Goal: Task Accomplishment & Management: Use online tool/utility

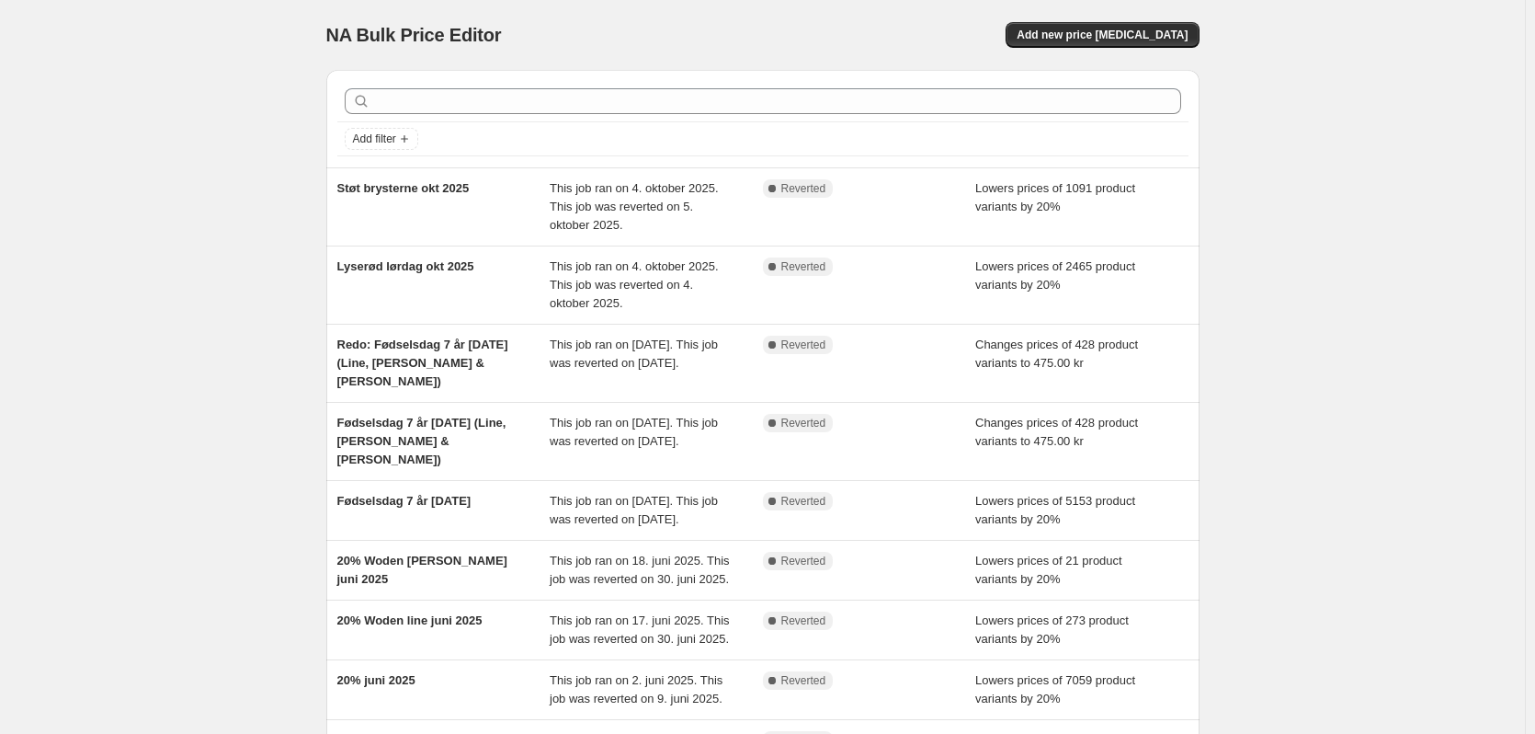
click at [214, 284] on div "NA Bulk Price Editor. This page is ready NA Bulk Price Editor Add new price [ME…" at bounding box center [762, 510] width 1525 height 1020
click at [206, 66] on div "NA Bulk Price Editor. This page is ready NA Bulk Price Editor Add new price [ME…" at bounding box center [762, 510] width 1525 height 1020
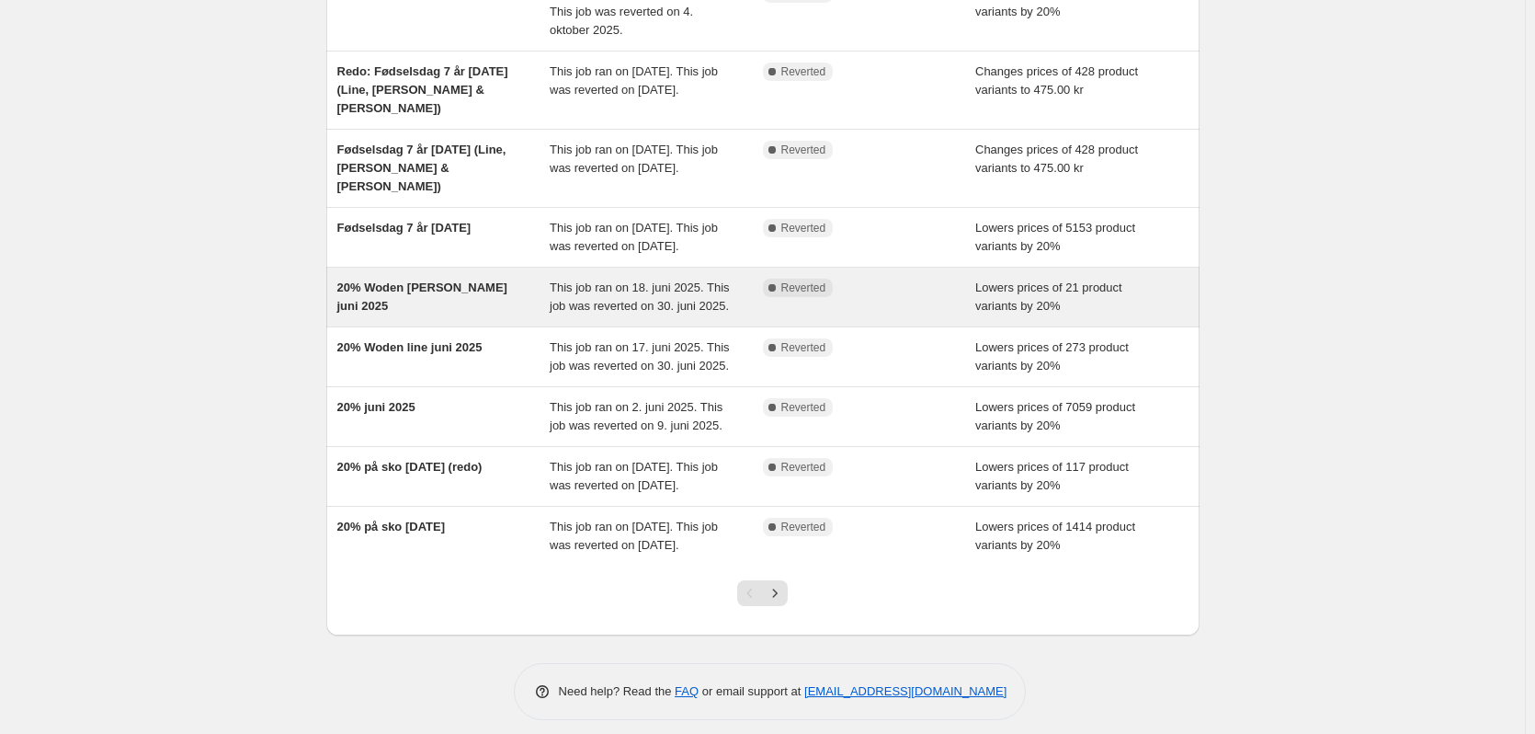
scroll to position [276, 0]
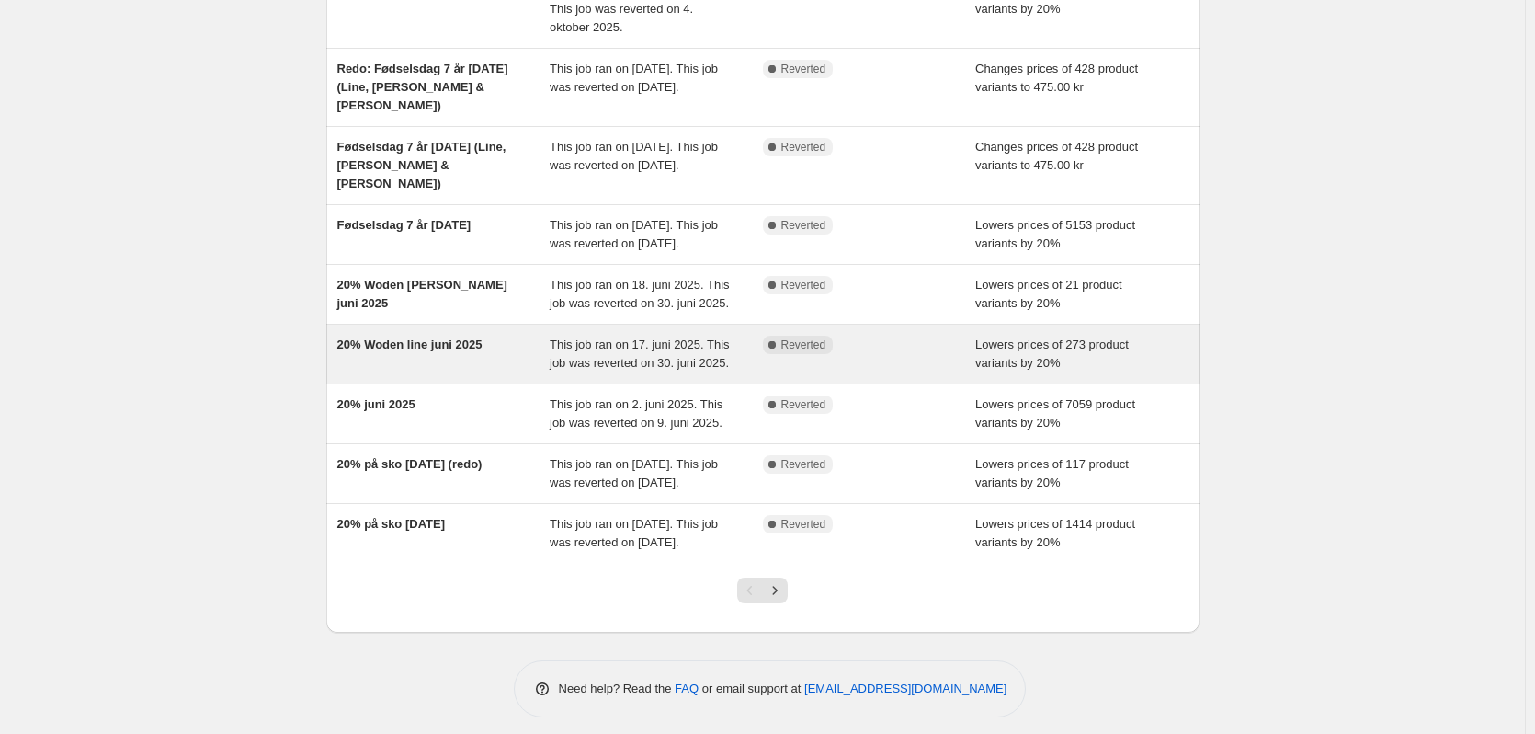
click at [501, 372] on div "20% Woden line juni 2025" at bounding box center [443, 354] width 213 height 37
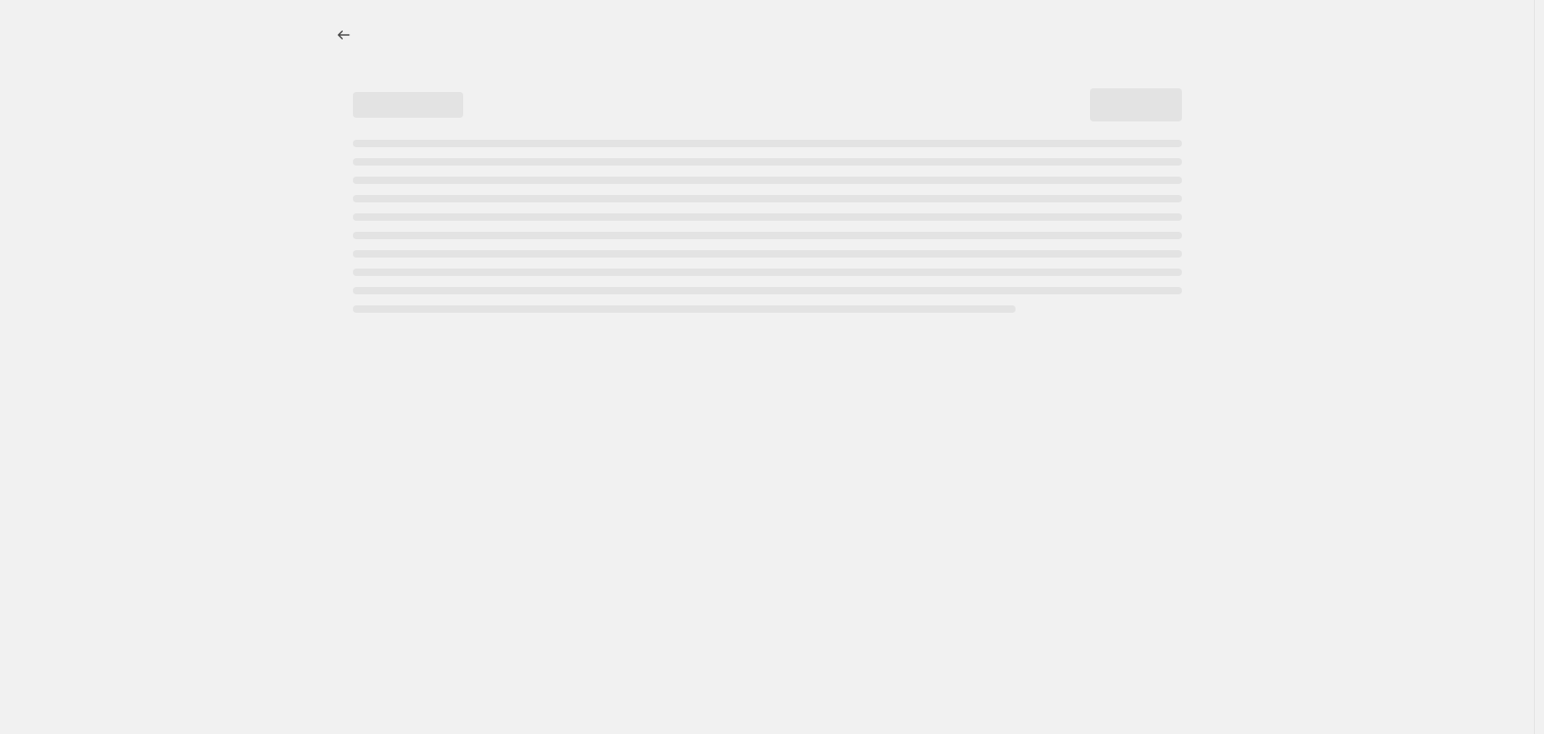
select select "percentage"
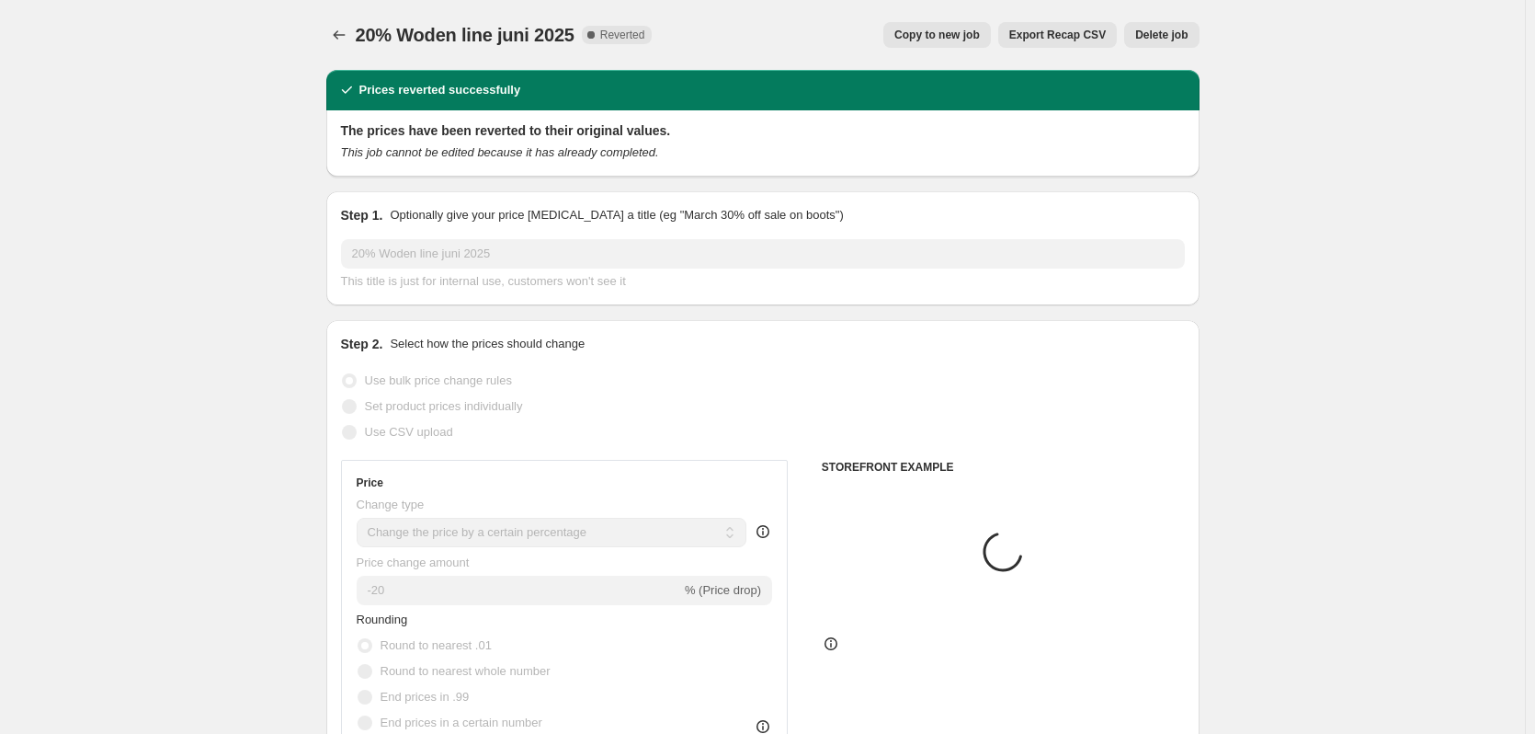
select select "collection"
click at [931, 31] on span "Copy to new job" at bounding box center [936, 35] width 85 height 15
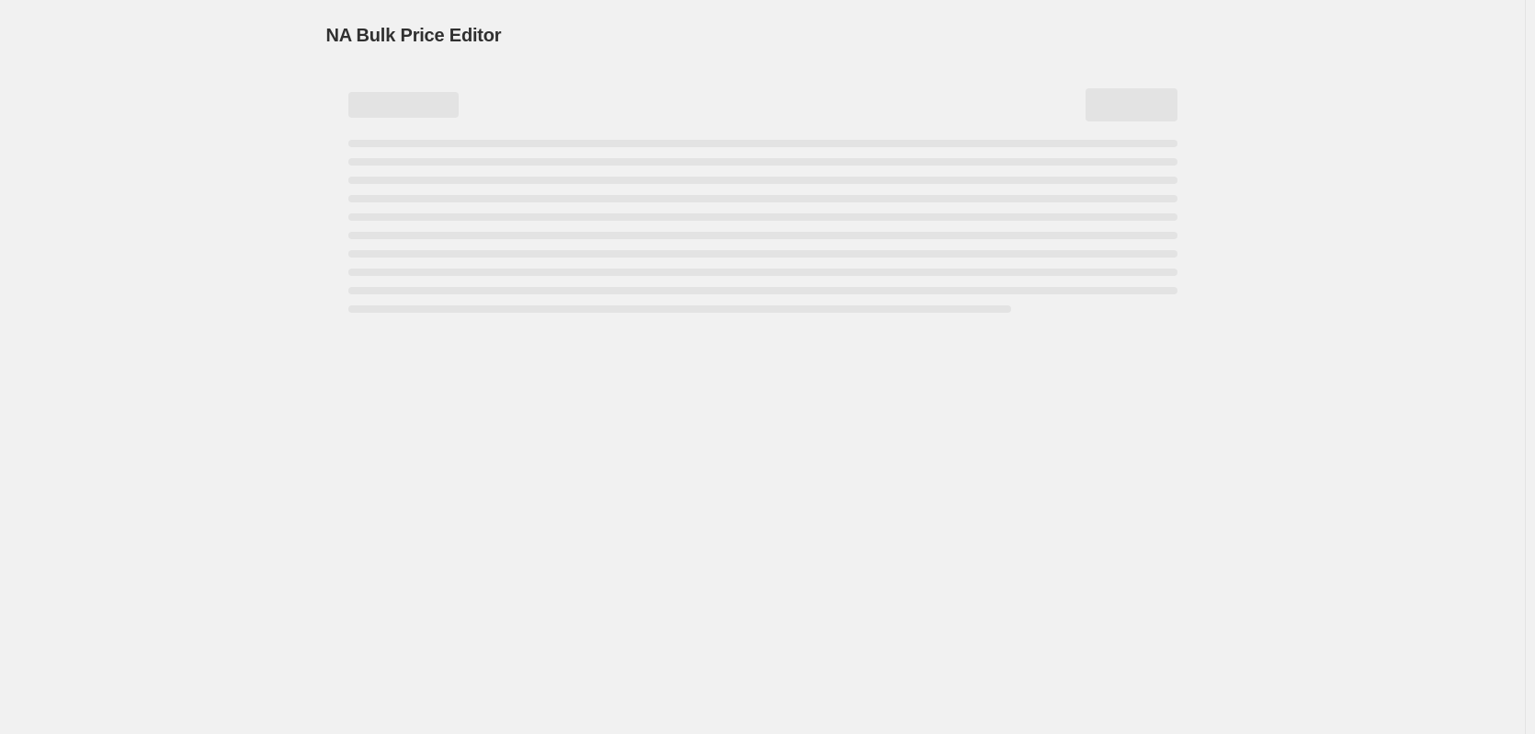
select select "percentage"
select select "collection"
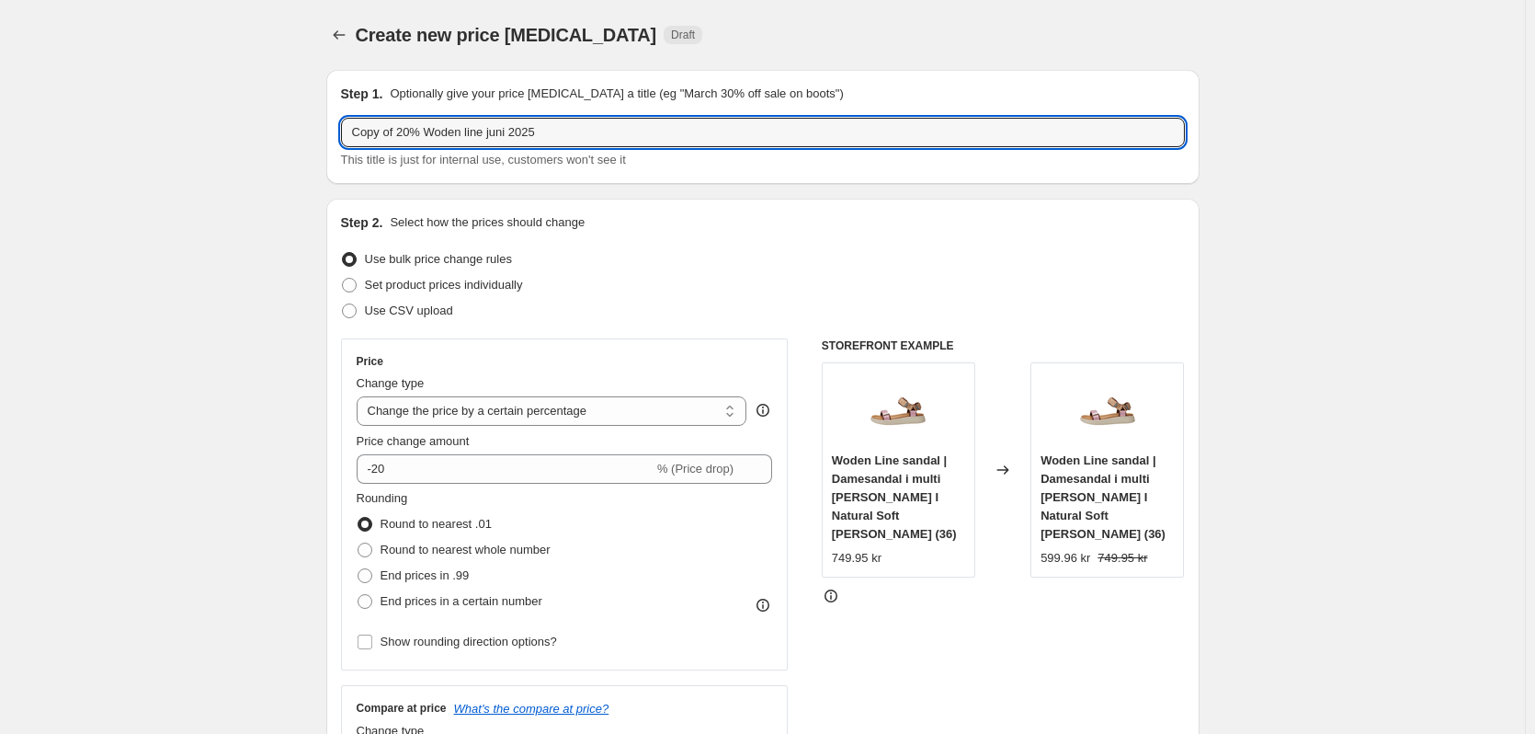
drag, startPoint x: 401, startPoint y: 131, endPoint x: 151, endPoint y: 113, distance: 250.7
drag, startPoint x: 442, startPoint y: 130, endPoint x: 421, endPoint y: 136, distance: 22.1
click at [421, 136] on input "20% Woden line juni 2025" at bounding box center [763, 132] width 844 height 29
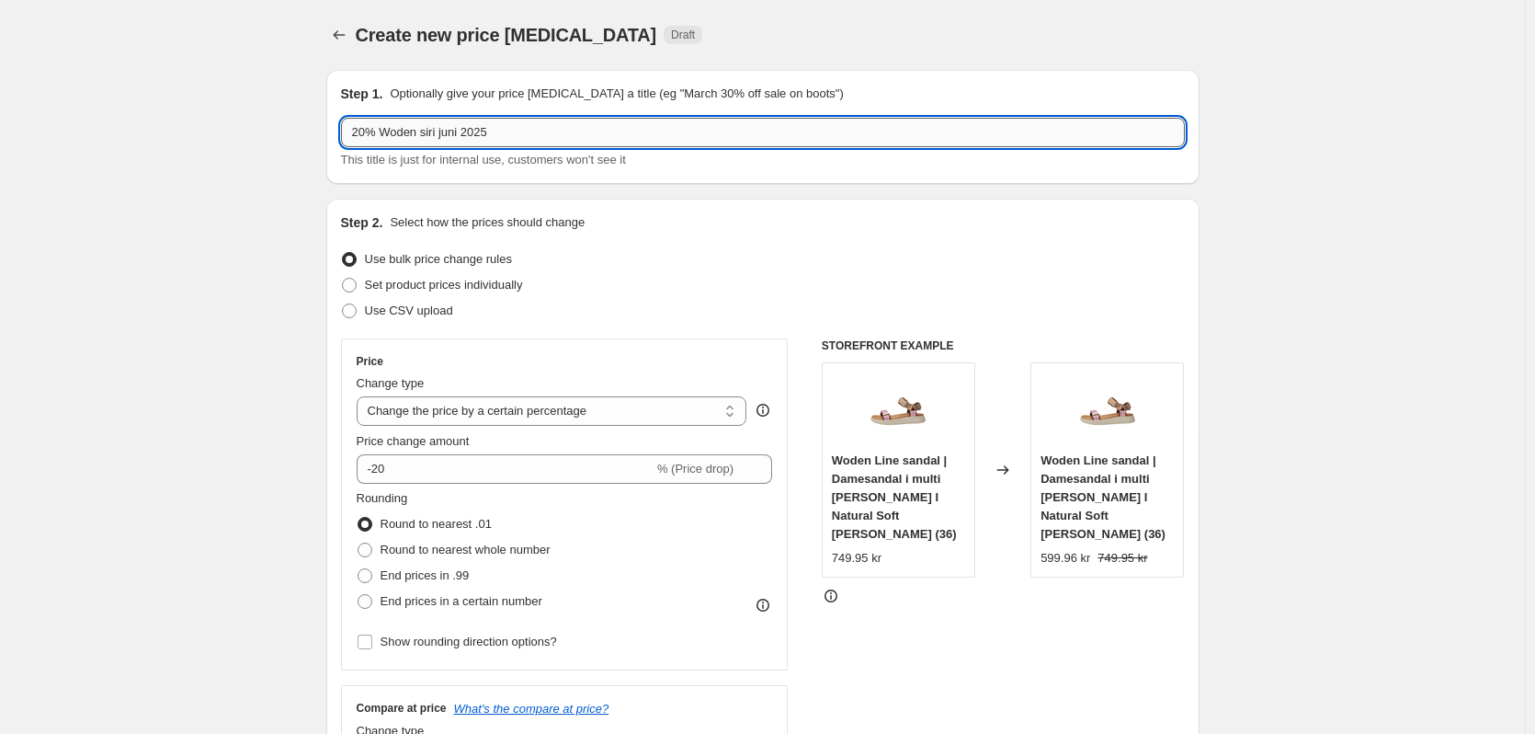
drag, startPoint x: 460, startPoint y: 131, endPoint x: 440, endPoint y: 135, distance: 19.8
click at [440, 135] on input "20% Woden siri juni 2025" at bounding box center [763, 132] width 844 height 29
type input "20% Woden siri oktober 2025"
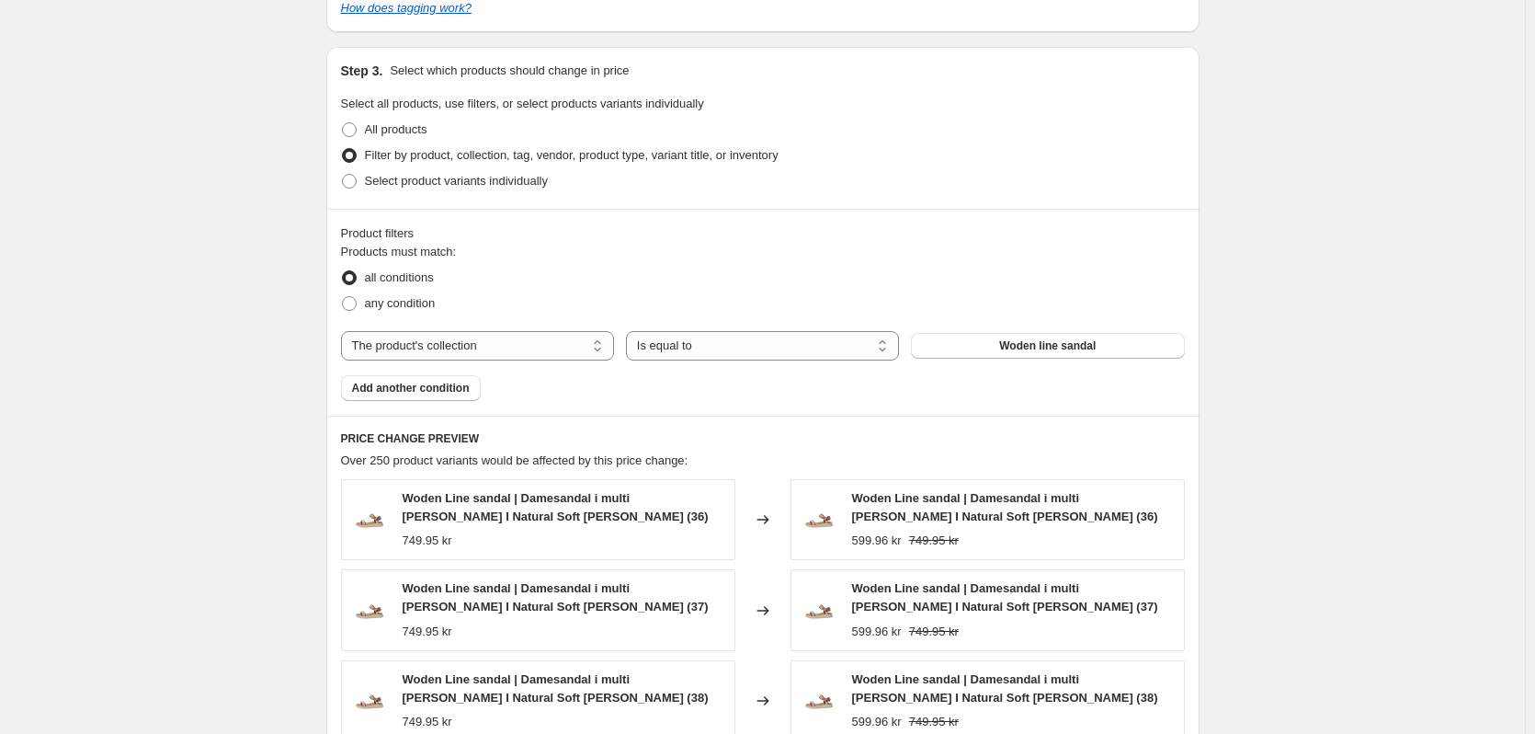
scroll to position [919, 0]
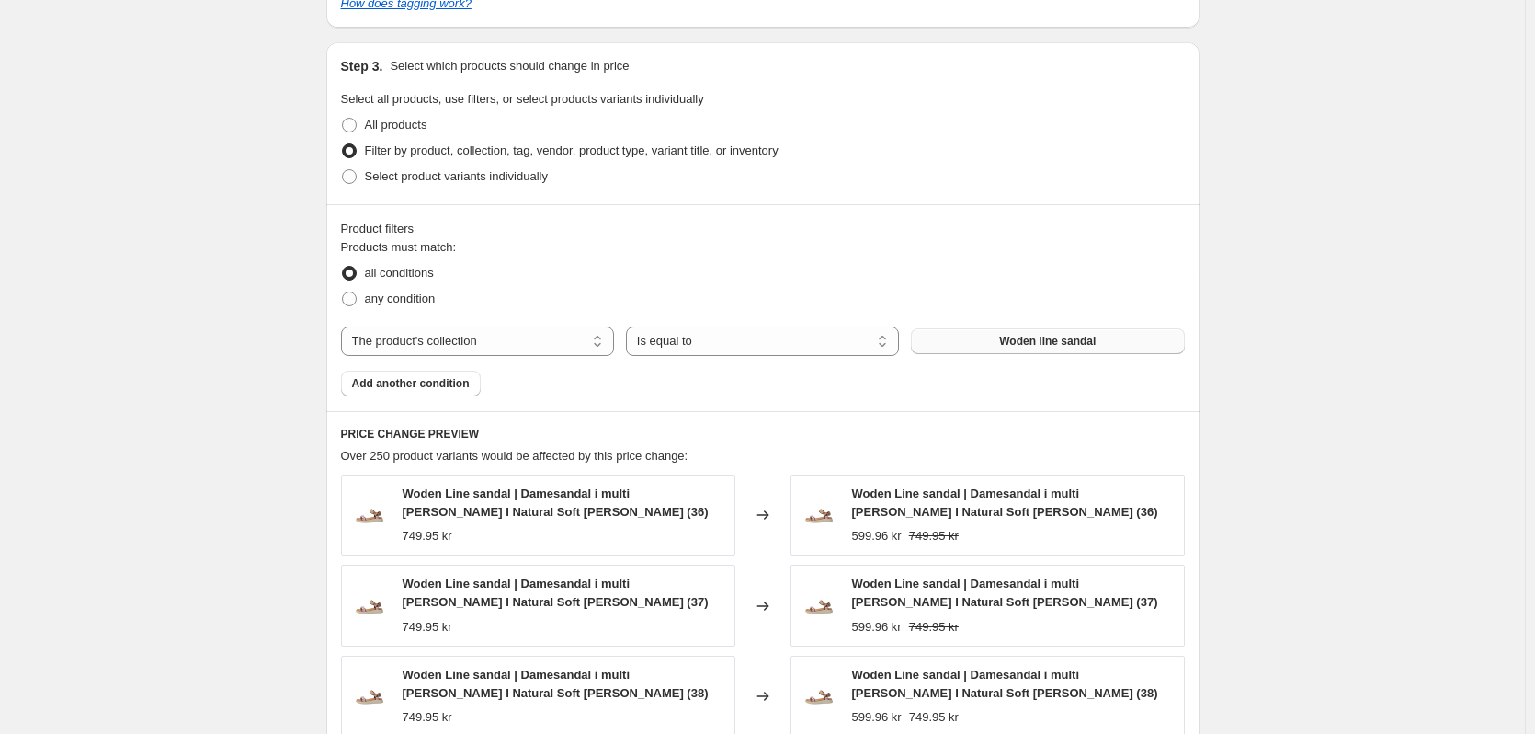
click at [991, 341] on button "Woden line sandal" at bounding box center [1047, 341] width 273 height 26
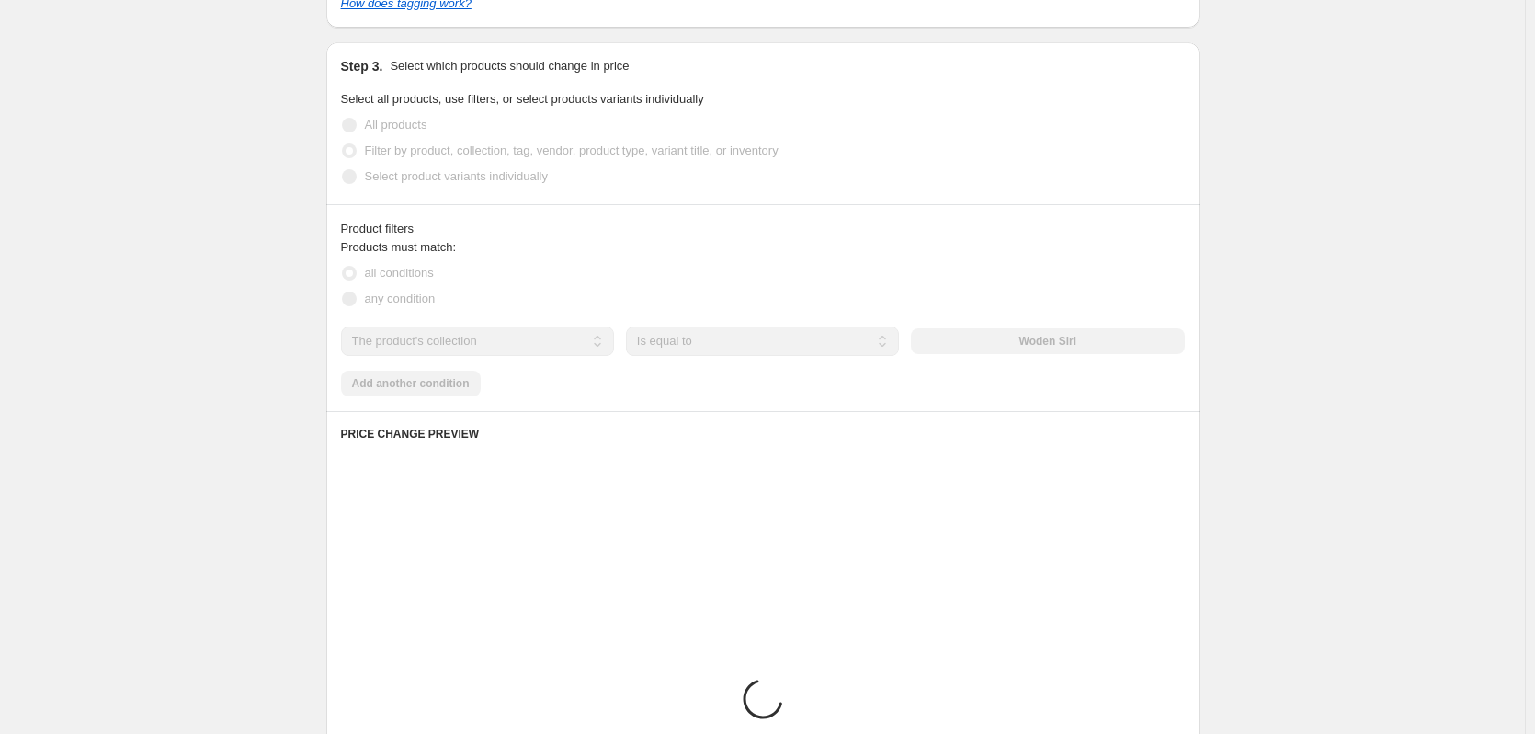
click at [199, 425] on div "Create new price [MEDICAL_DATA]. This page is ready Create new price [MEDICAL_D…" at bounding box center [762, 154] width 1525 height 2147
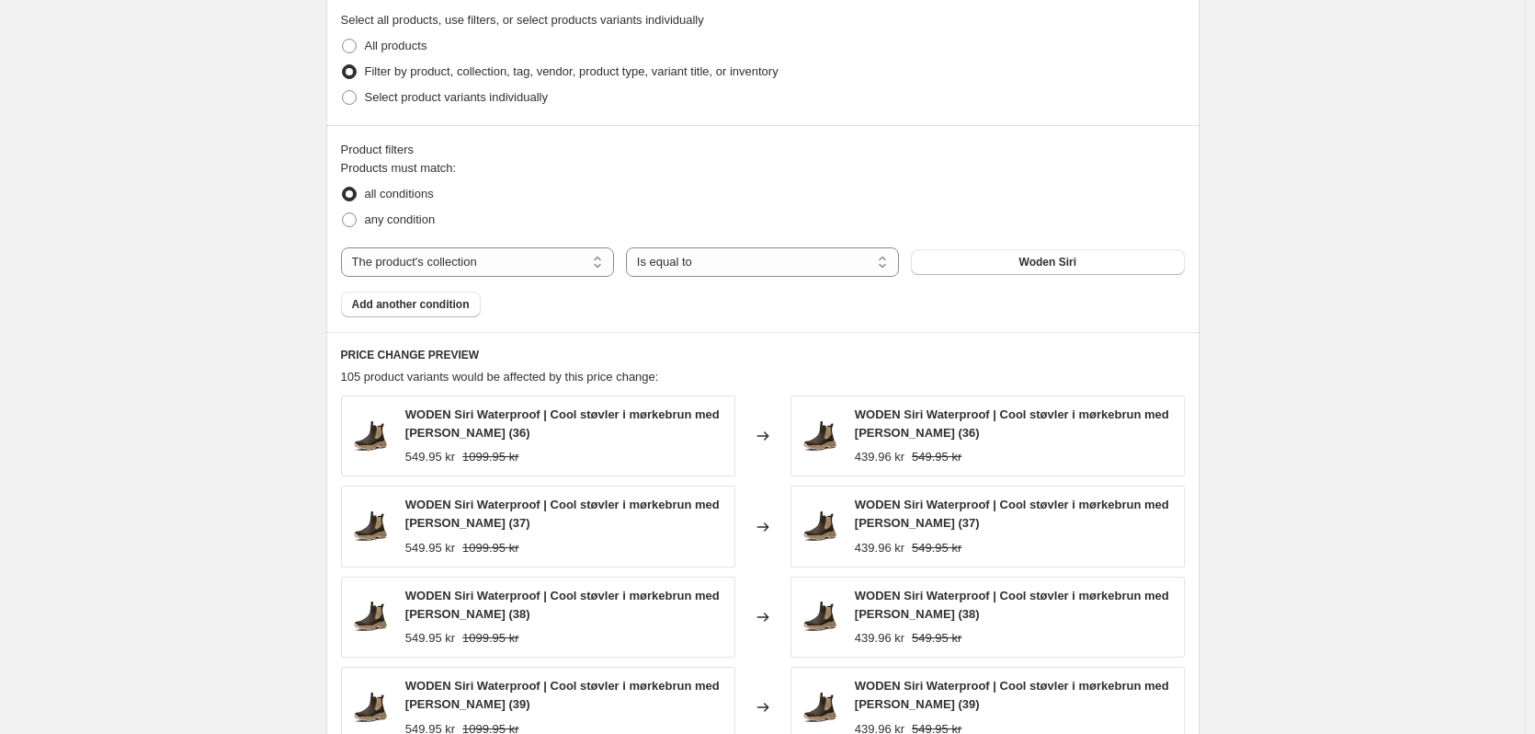
scroll to position [985, 0]
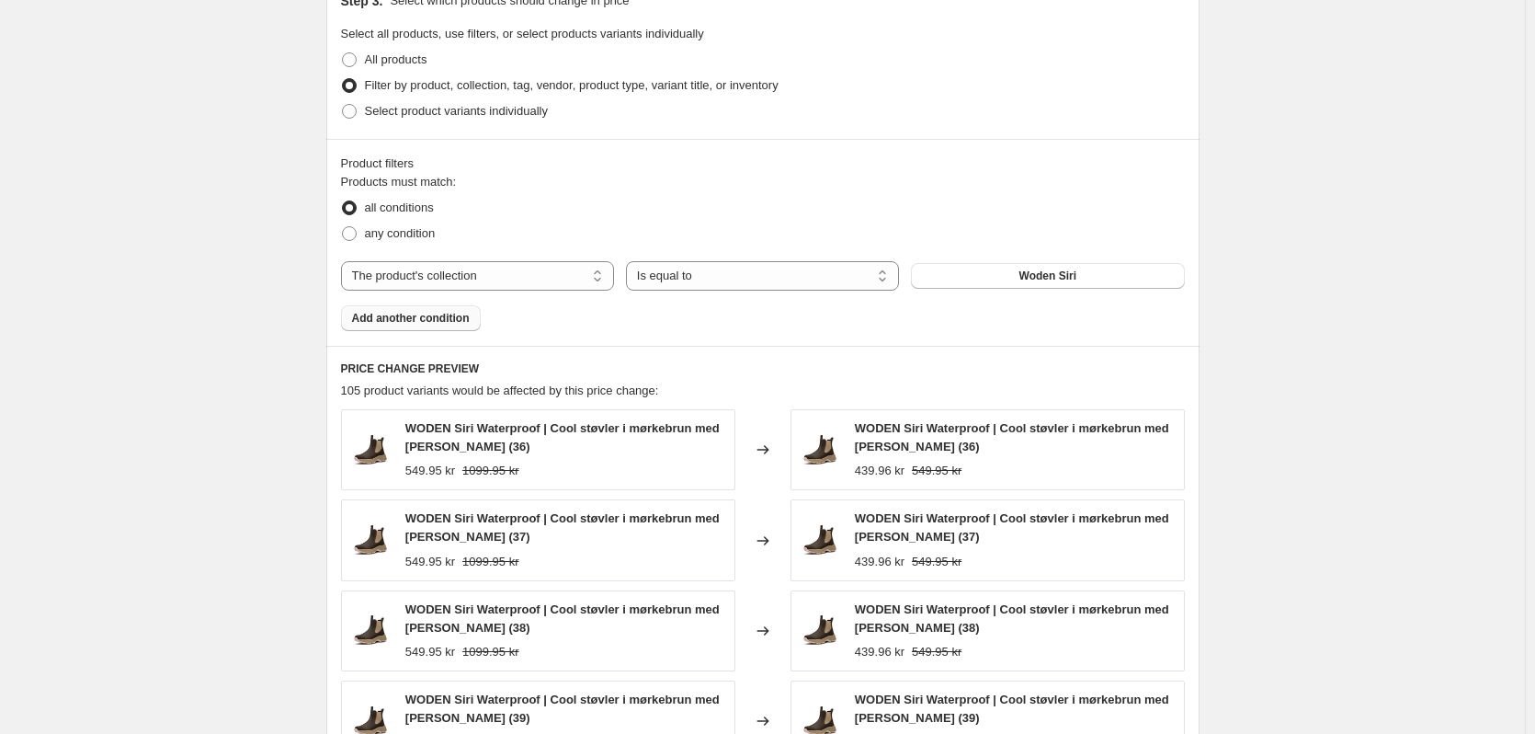
click at [427, 330] on button "Add another condition" at bounding box center [411, 318] width 140 height 26
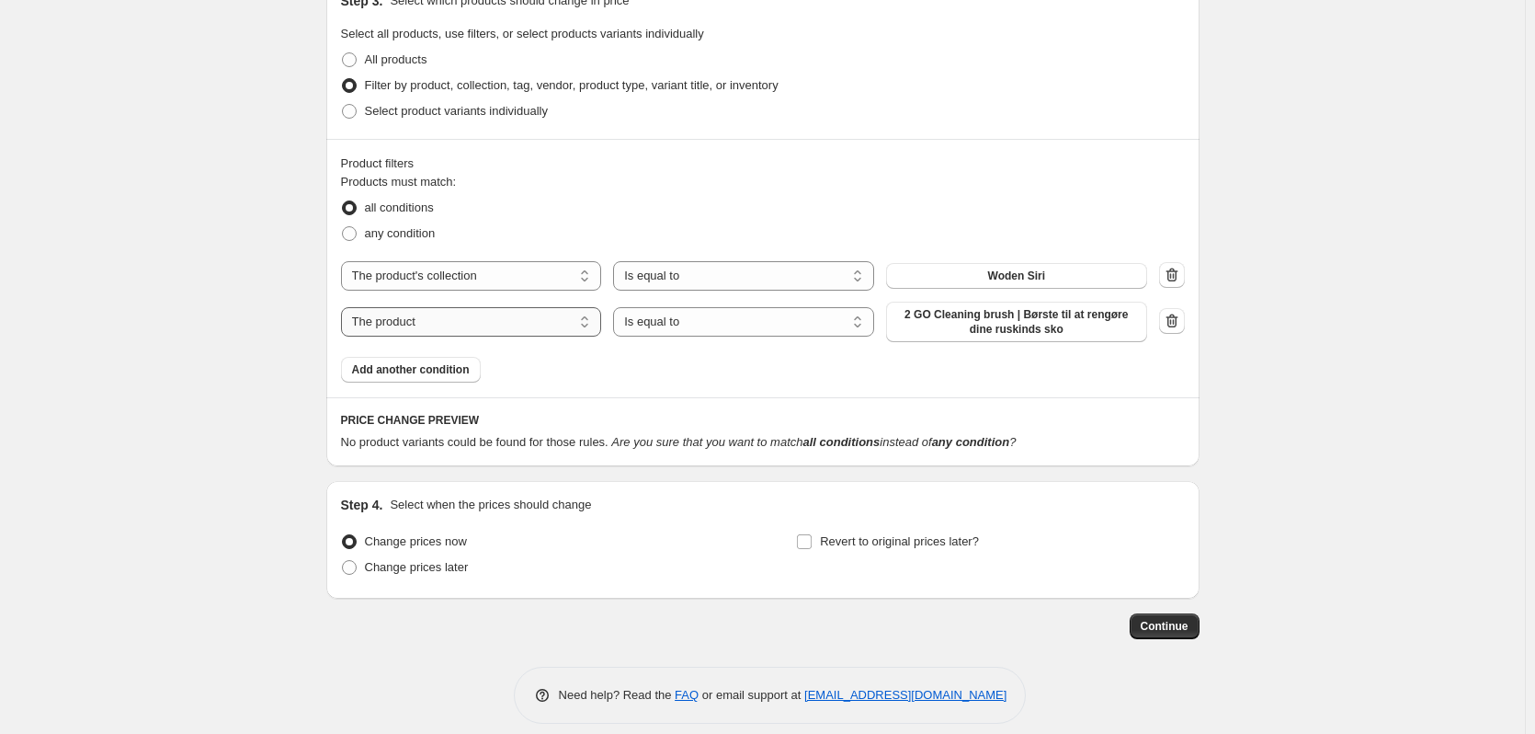
click at [451, 324] on select "The product The product's collection The product's tag The product's vendor The…" at bounding box center [471, 321] width 261 height 29
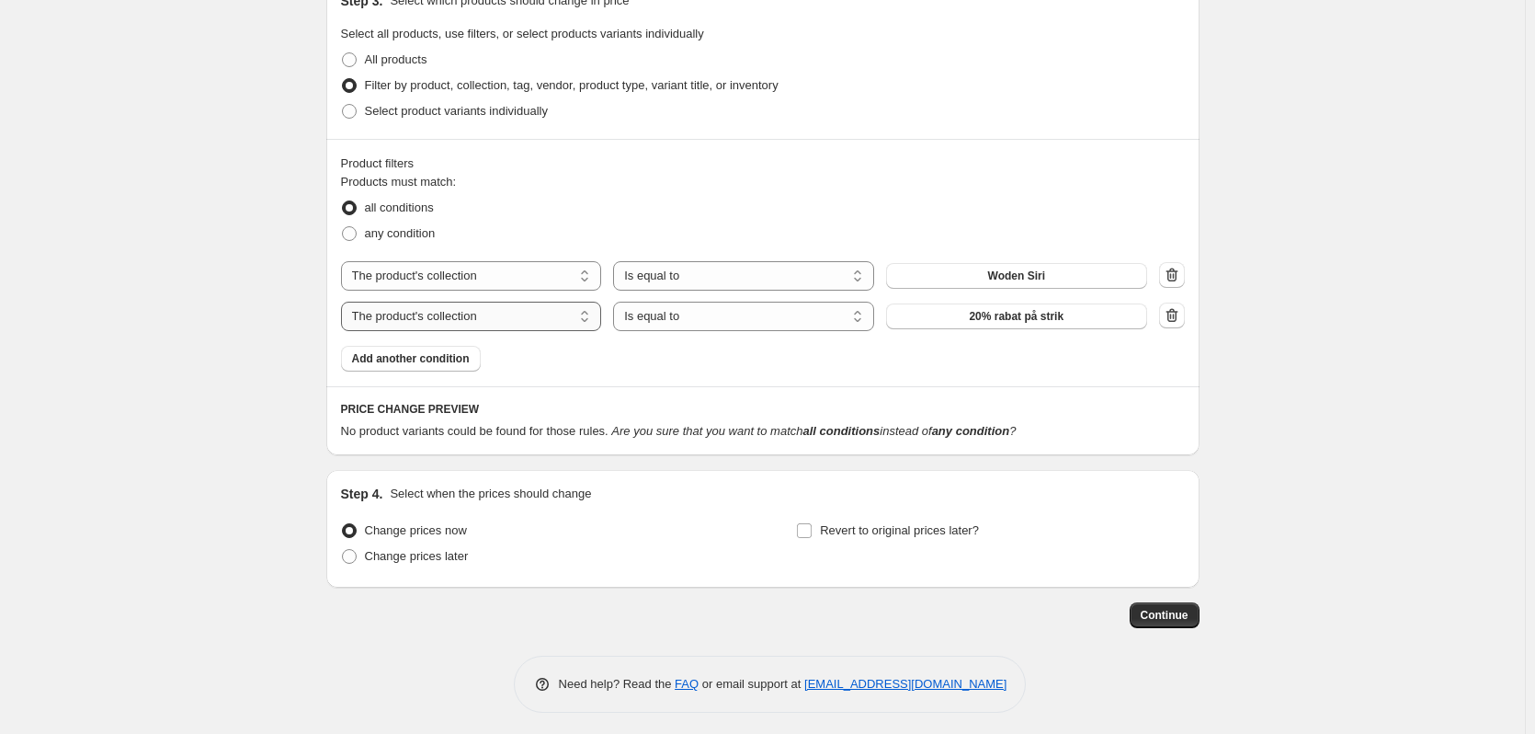
click at [503, 317] on select "The product The product's collection The product's tag The product's vendor The…" at bounding box center [471, 316] width 261 height 29
select select "product"
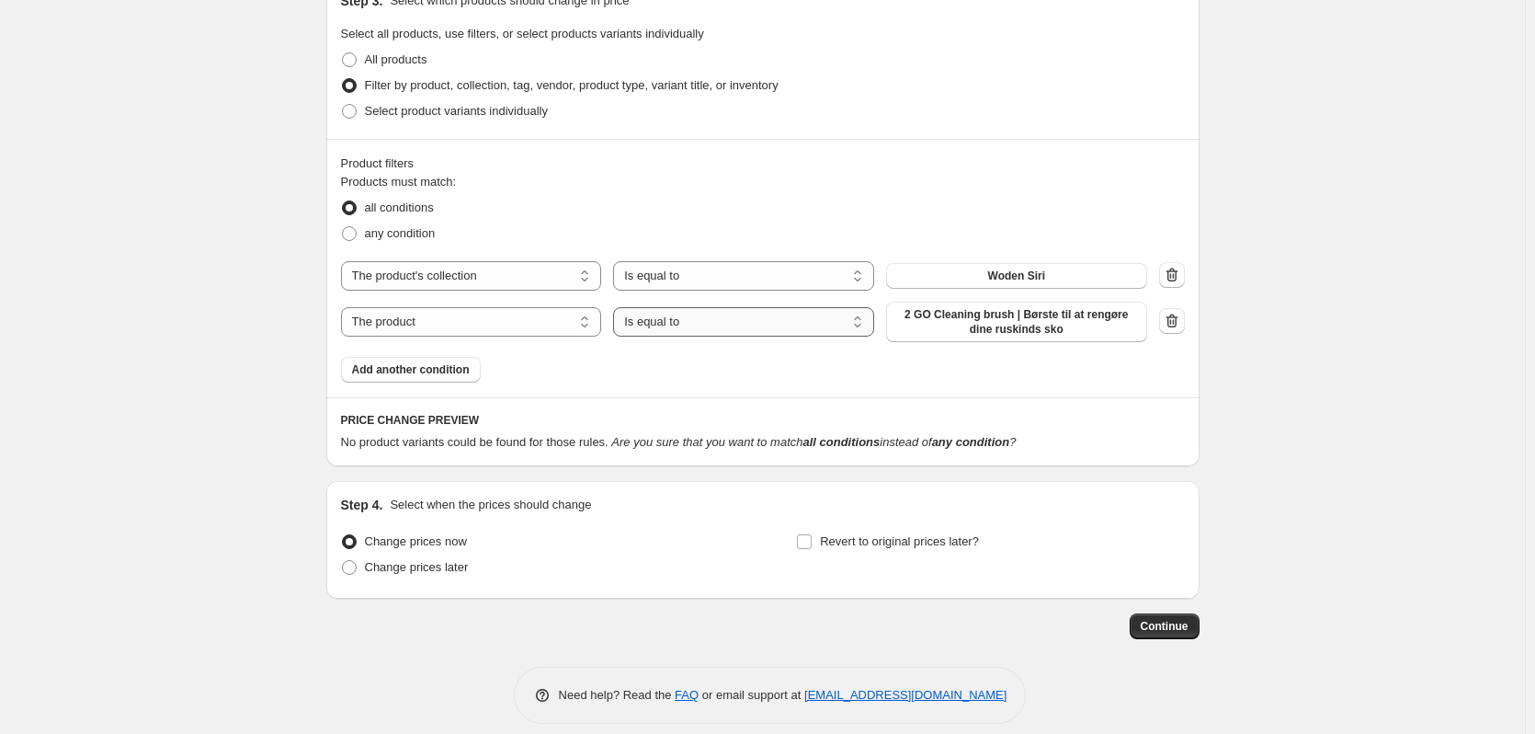
click at [696, 329] on select "Is equal to Is not equal to" at bounding box center [743, 321] width 261 height 29
select select "not_equal"
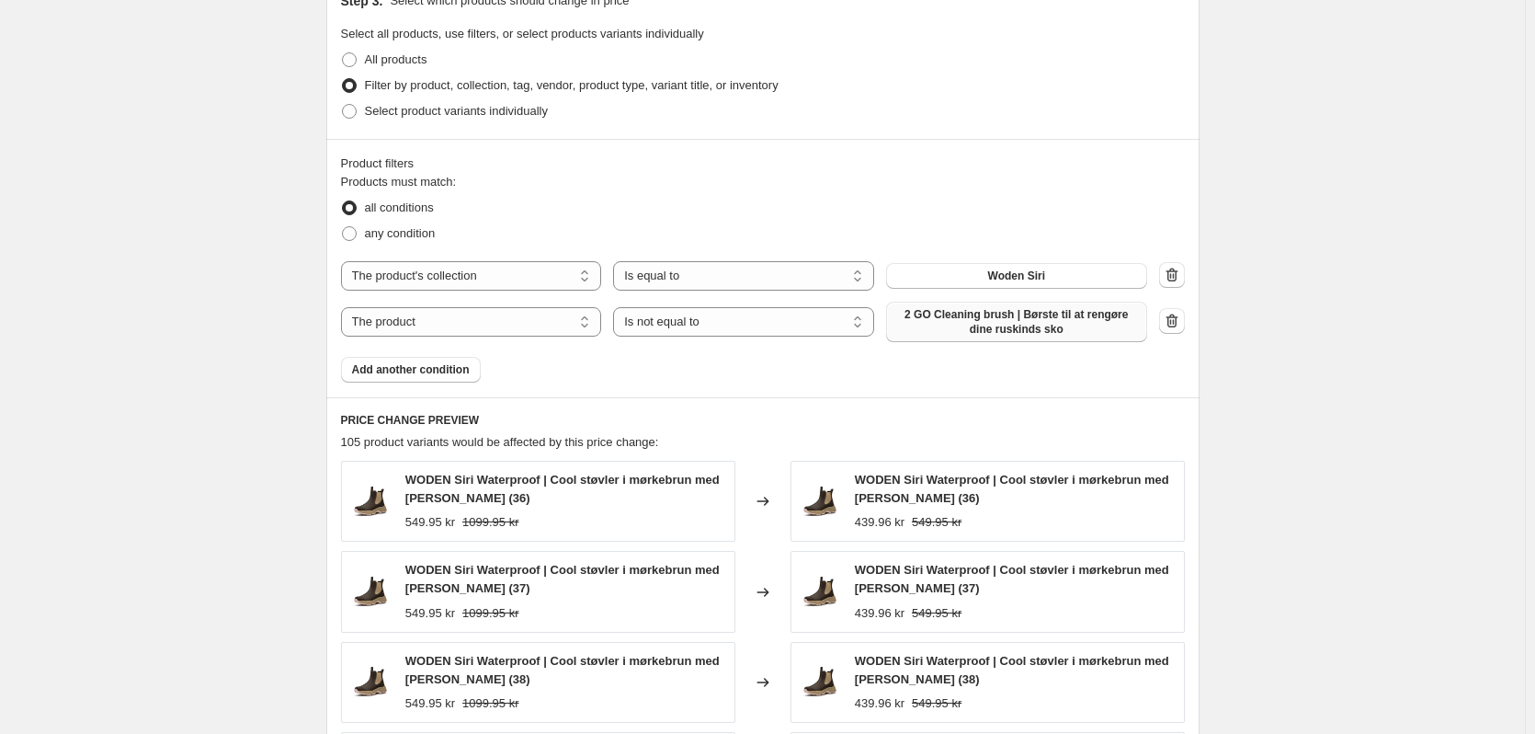
click at [1044, 336] on span "2 GO Cleaning brush | Børste til at rengøre dine ruskinds sko" at bounding box center [1016, 321] width 239 height 29
click at [156, 296] on div "Create new price [MEDICAL_DATA]. This page is ready Create new price [MEDICAL_D…" at bounding box center [762, 129] width 1525 height 2228
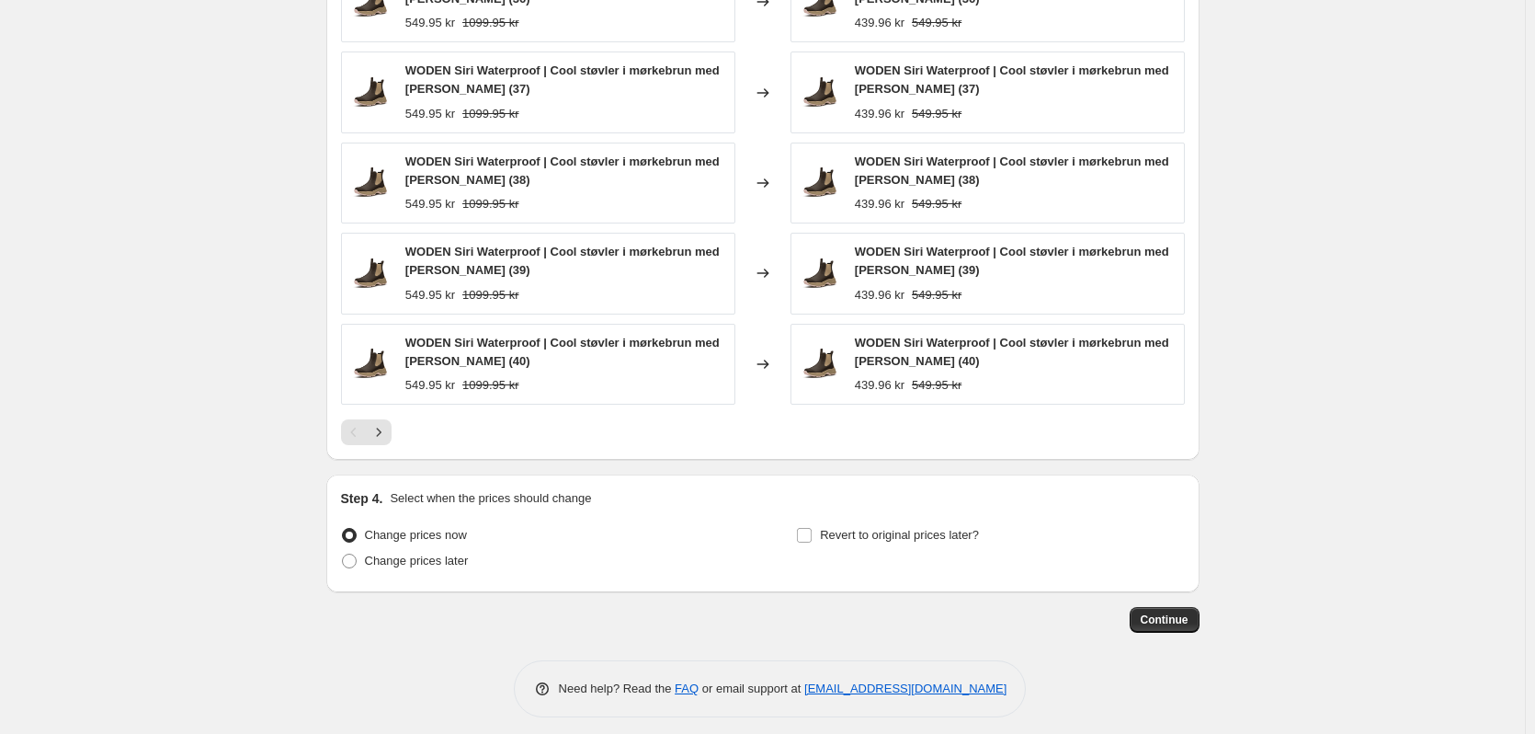
scroll to position [1496, 0]
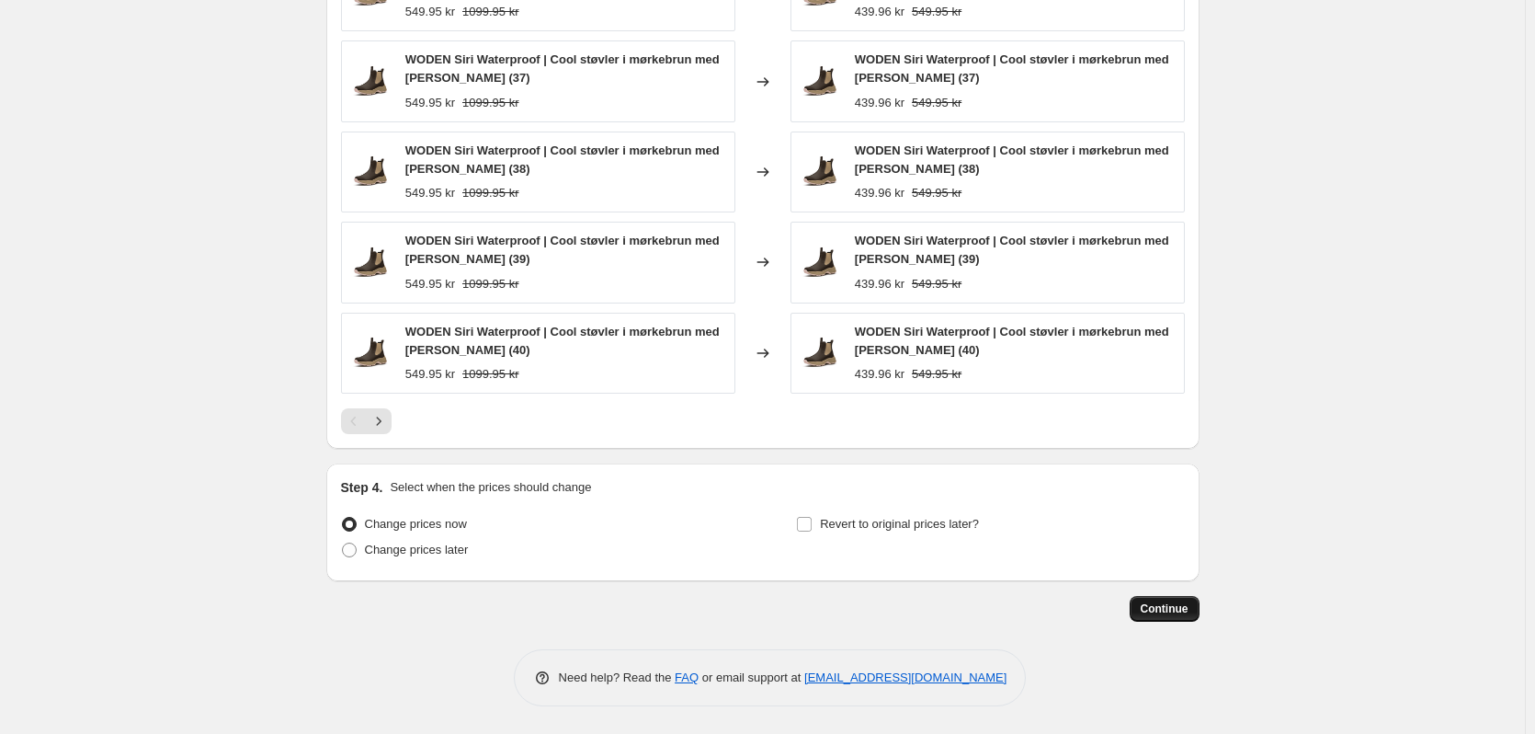
click at [1167, 598] on button "Continue" at bounding box center [1165, 609] width 70 height 26
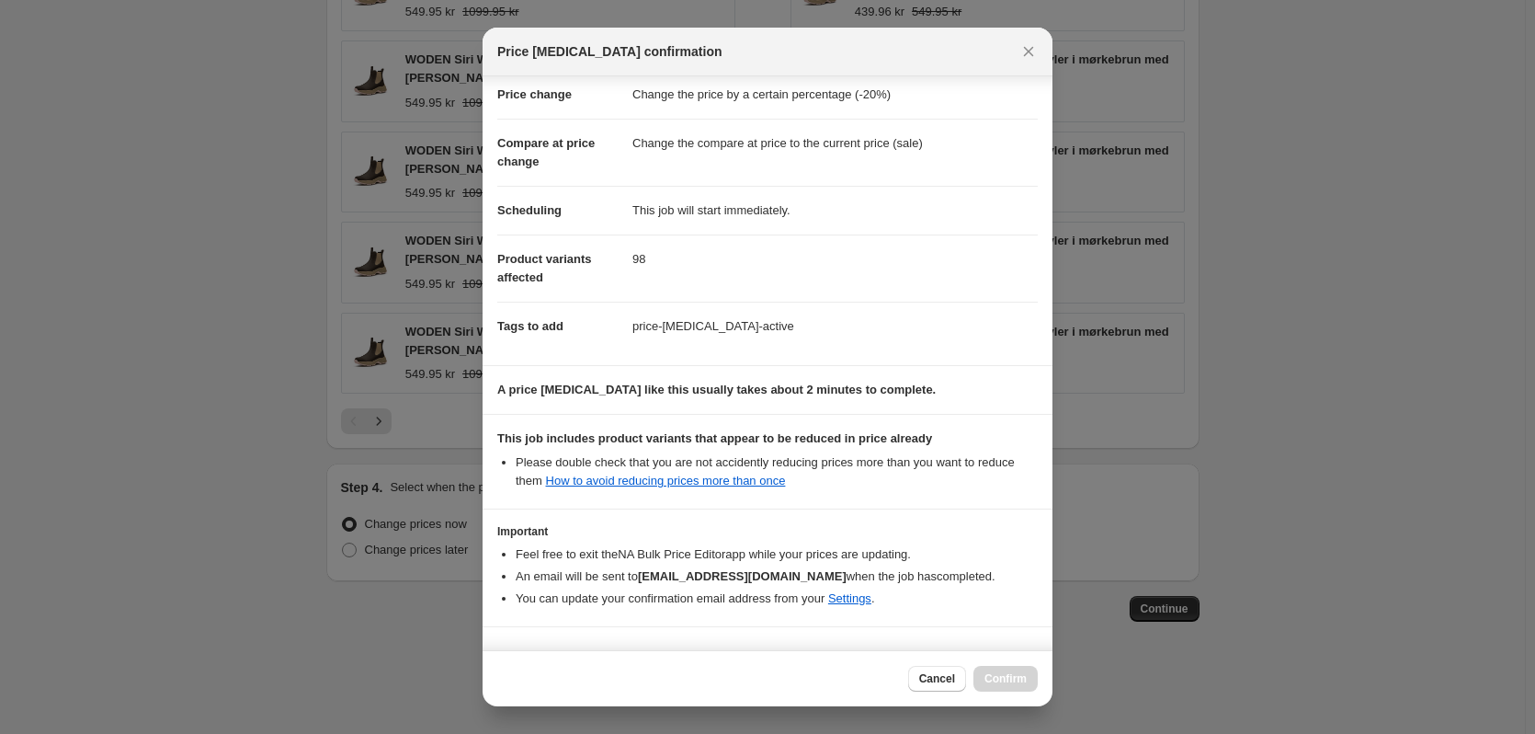
scroll to position [89, 0]
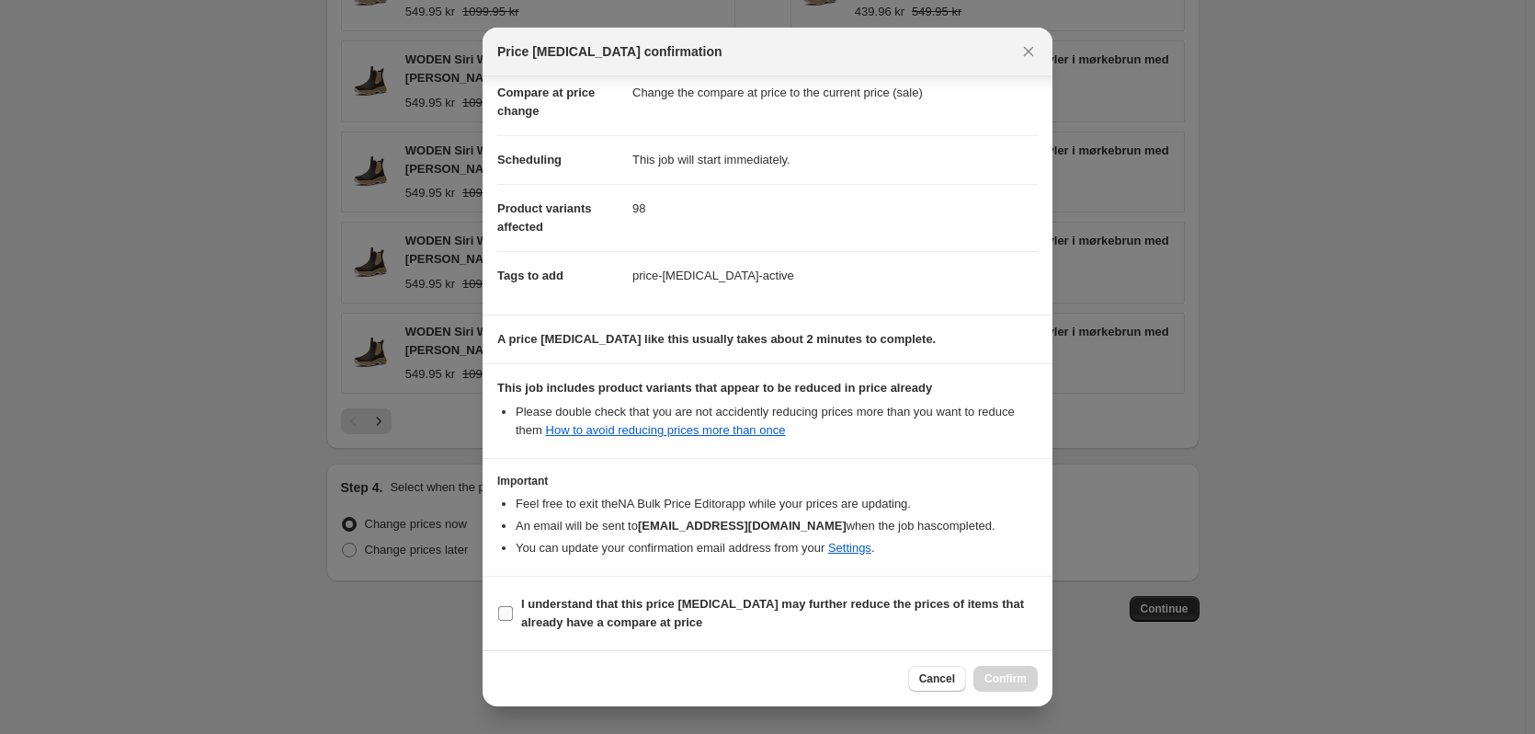
click at [564, 603] on b "I understand that this price [MEDICAL_DATA] may further reduce the prices of it…" at bounding box center [772, 613] width 503 height 32
click at [513, 606] on input "I understand that this price [MEDICAL_DATA] may further reduce the prices of it…" at bounding box center [505, 613] width 15 height 15
checkbox input "true"
click at [1006, 684] on span "Confirm" at bounding box center [1006, 678] width 42 height 15
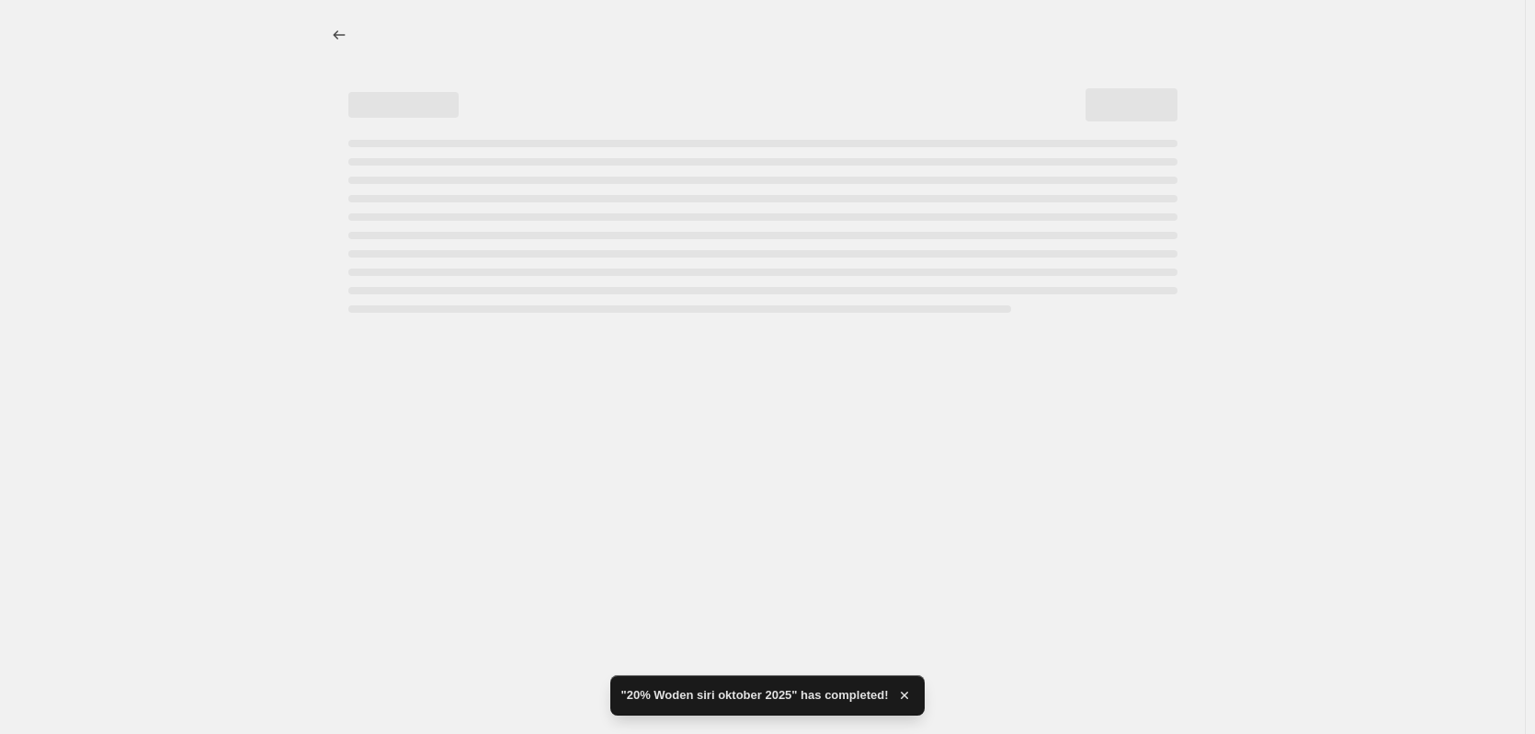
select select "percentage"
select select "collection"
select select "not_equal"
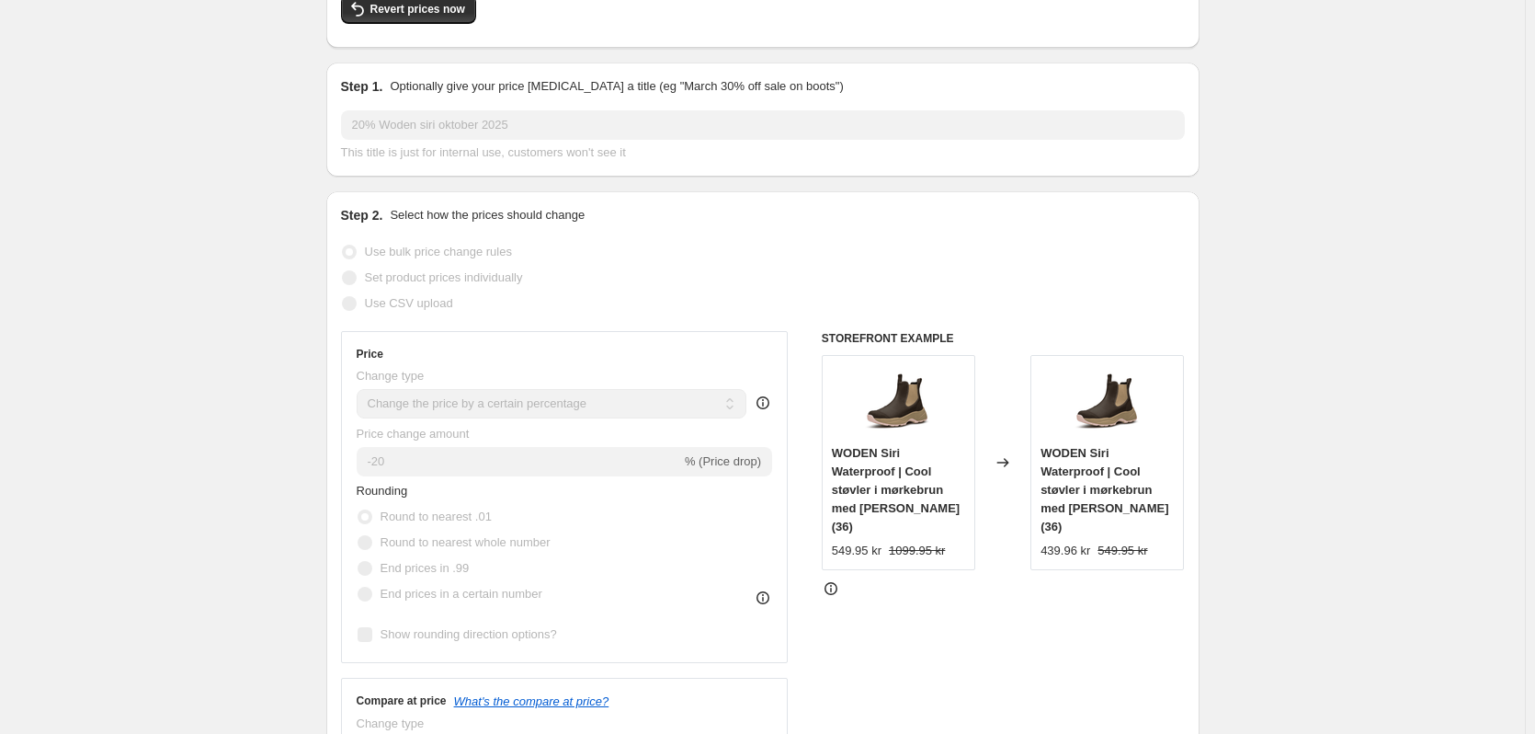
scroll to position [276, 0]
